Goal: Information Seeking & Learning: Learn about a topic

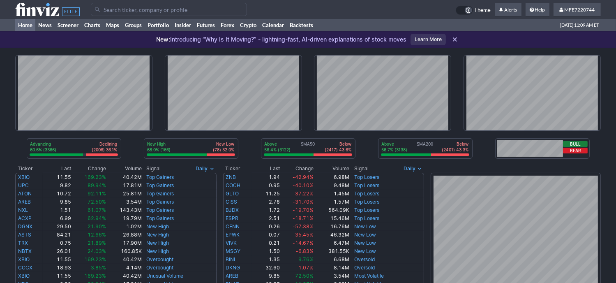
click at [186, 9] on input "Search" at bounding box center [169, 9] width 156 height 13
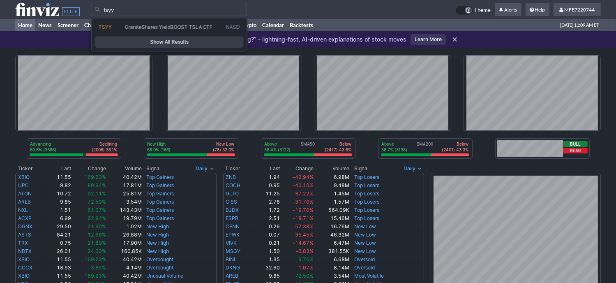
type input "tsyy"
click at [193, 41] on span "Show All Results" at bounding box center [169, 42] width 141 height 8
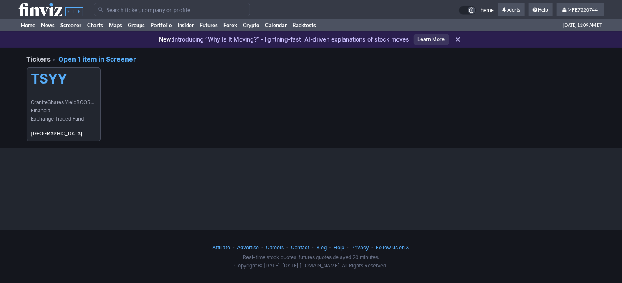
click at [78, 101] on span "GraniteShares YieldBOOST TSLA ETF" at bounding box center [63, 102] width 65 height 8
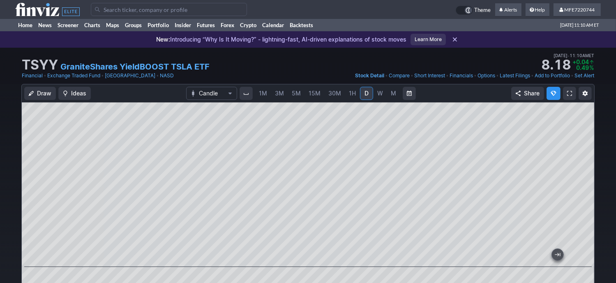
click at [377, 93] on span "W" at bounding box center [380, 93] width 6 height 7
click at [392, 96] on span "M" at bounding box center [393, 93] width 5 height 7
click at [360, 93] on link "D" at bounding box center [366, 93] width 13 height 13
click at [166, 10] on input "Search" at bounding box center [169, 9] width 156 height 13
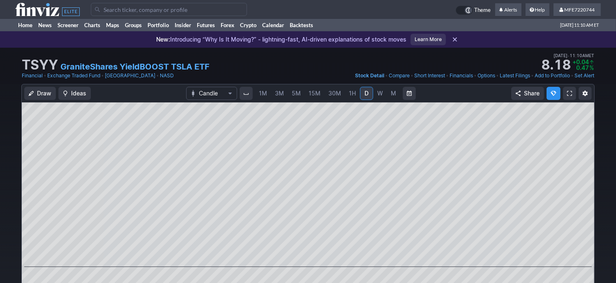
drag, startPoint x: 166, startPoint y: 10, endPoint x: 163, endPoint y: 5, distance: 5.9
click at [166, 10] on input "Search" at bounding box center [169, 9] width 156 height 13
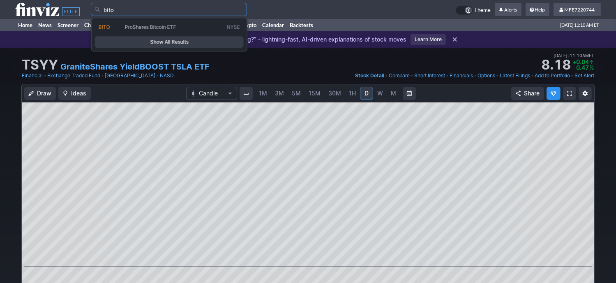
type input "bito"
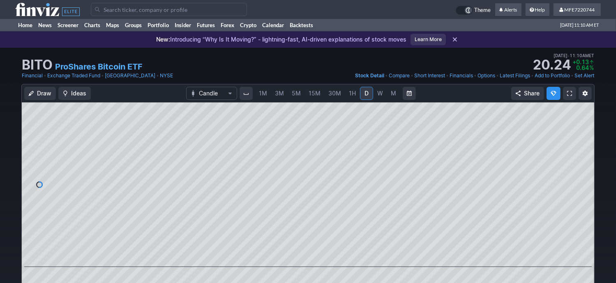
click at [391, 94] on span "M" at bounding box center [393, 93] width 5 height 7
click at [364, 100] on div "1M 3M 5M 15M 30M 1H D W M" at bounding box center [327, 93] width 147 height 15
click at [367, 95] on span "D" at bounding box center [366, 93] width 6 height 8
